Goal: Find specific fact: Find contact information

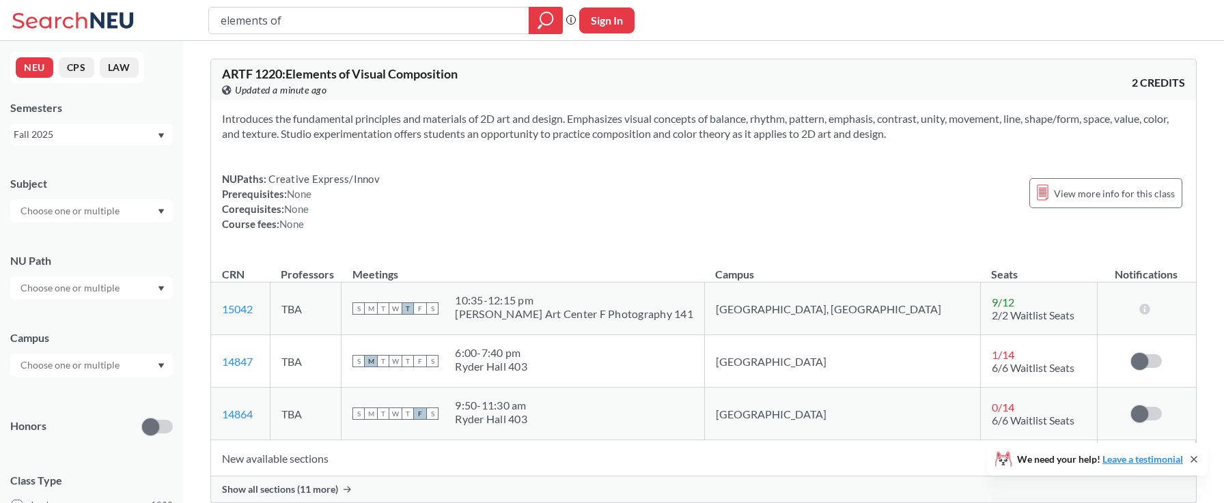
drag, startPoint x: 317, startPoint y: 19, endPoint x: 221, endPoint y: 12, distance: 95.9
click at [221, 13] on input "elements of" at bounding box center [369, 20] width 300 height 23
type input "[PERSON_NAME]"
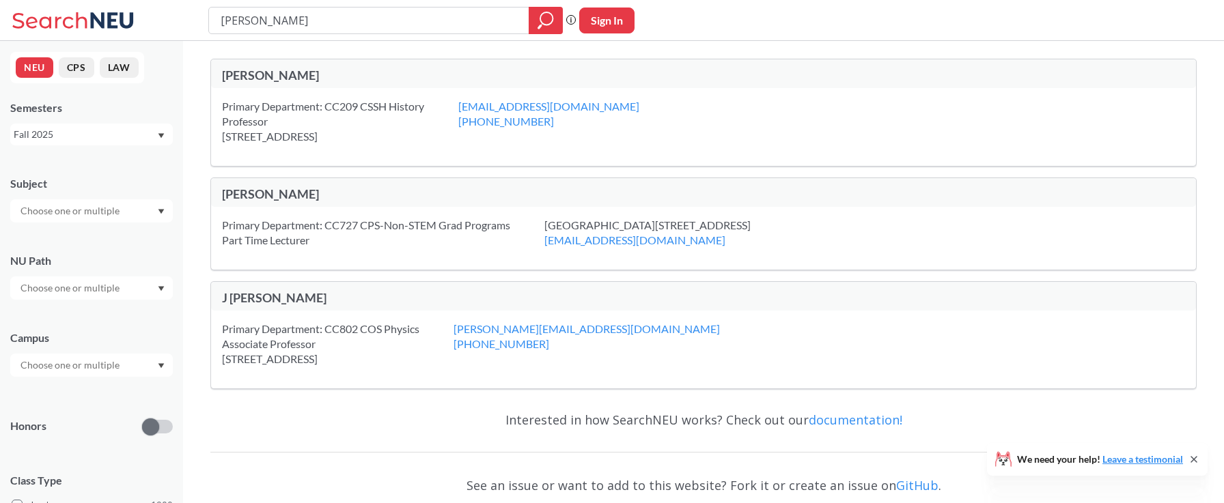
click at [283, 99] on div "Primary Department: CC209 CSSH History Professor [STREET_ADDRESS]" at bounding box center [340, 121] width 236 height 45
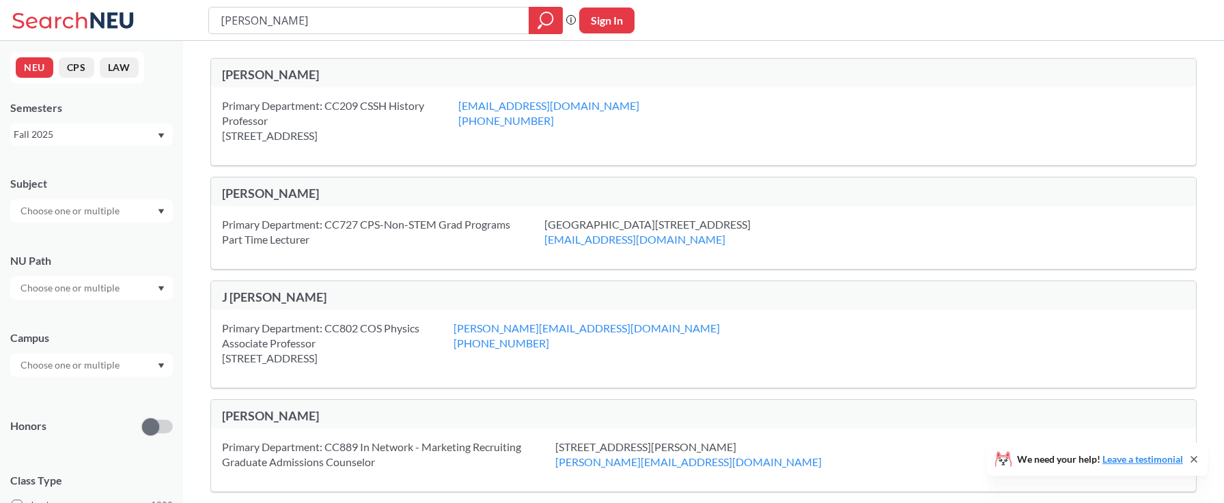
click at [264, 64] on div "[PERSON_NAME]" at bounding box center [703, 73] width 985 height 29
click at [269, 77] on div "[PERSON_NAME]" at bounding box center [463, 74] width 482 height 15
click at [85, 212] on input "text" at bounding box center [71, 211] width 115 height 16
click at [72, 137] on div "Fall 2025" at bounding box center [85, 134] width 143 height 15
click at [57, 169] on span "Fall 2025" at bounding box center [39, 164] width 42 height 15
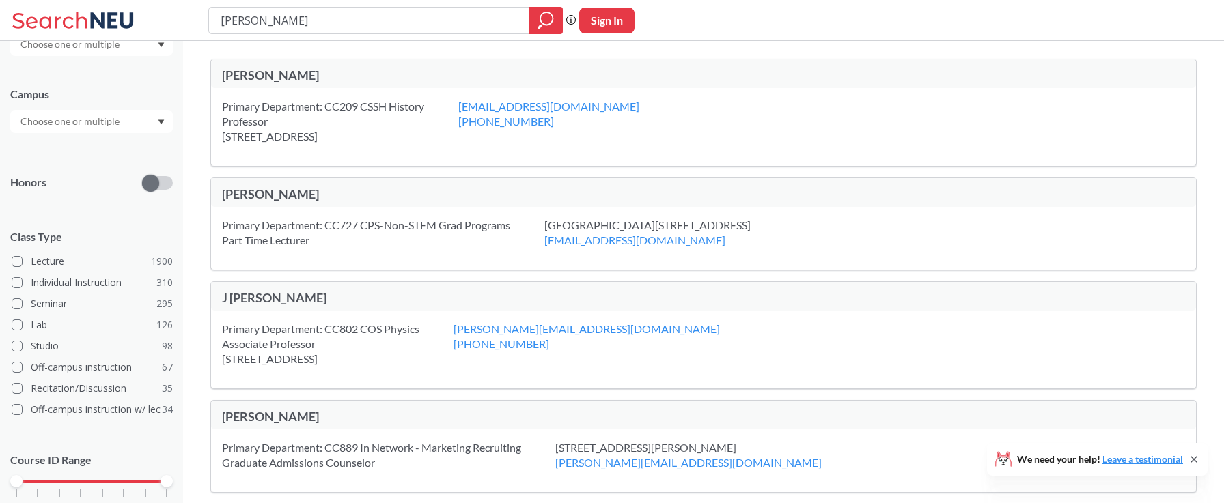
scroll to position [266, 0]
